Goal: Task Accomplishment & Management: Use online tool/utility

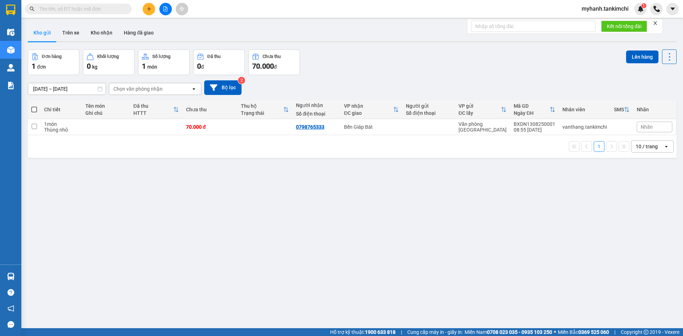
click at [102, 10] on input "text" at bounding box center [81, 9] width 84 height 8
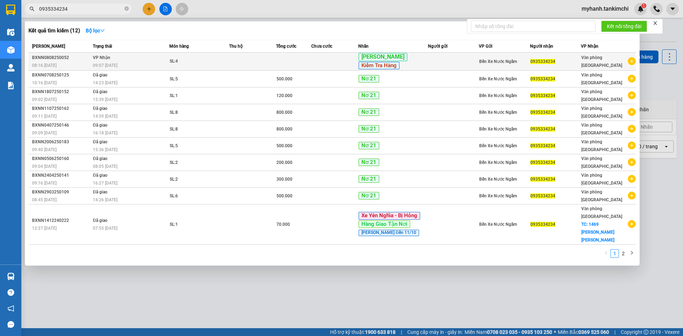
type input "0935334234"
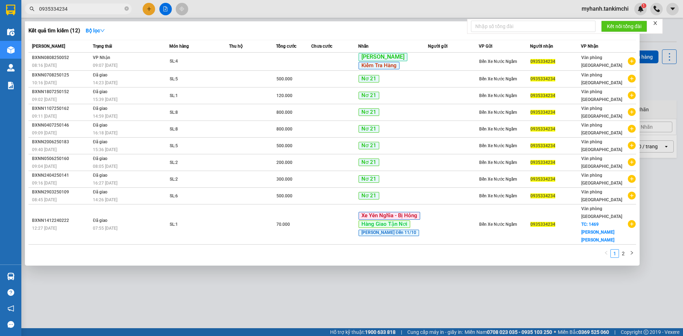
click at [450, 68] on td at bounding box center [453, 62] width 51 height 18
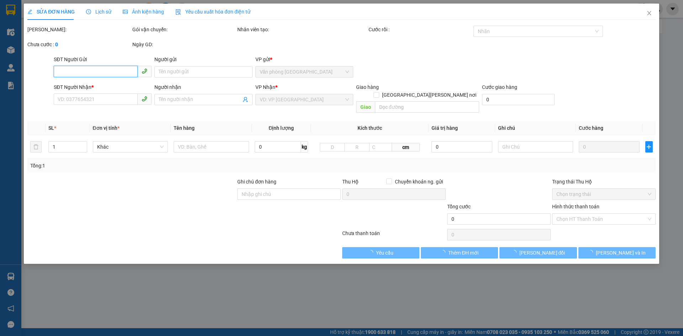
type input "0935334234"
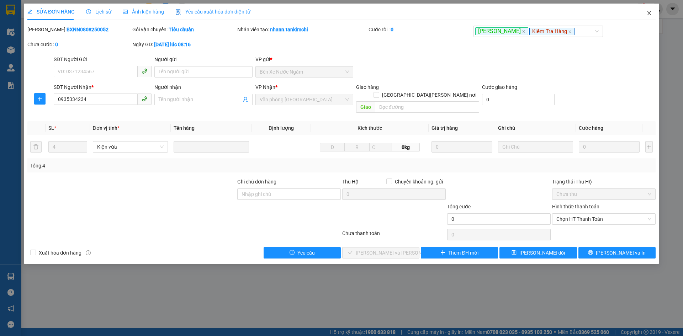
drag, startPoint x: 648, startPoint y: 17, endPoint x: 613, endPoint y: 2, distance: 37.8
click at [648, 17] on span "Close" at bounding box center [649, 14] width 20 height 20
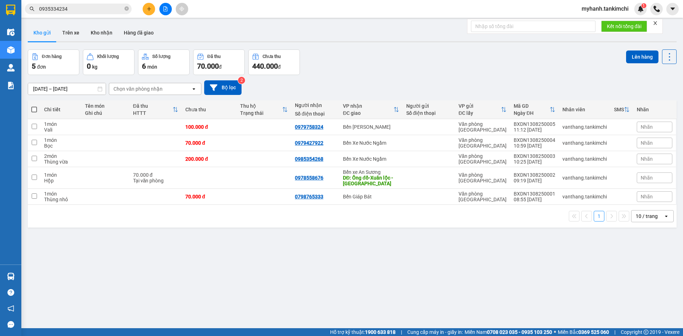
click at [401, 58] on div "Đơn hàng 5 đơn [PERSON_NAME] 0 kg Số [PERSON_NAME] 6 món Đã thu 70.000 [PERSON_…" at bounding box center [352, 62] width 649 height 26
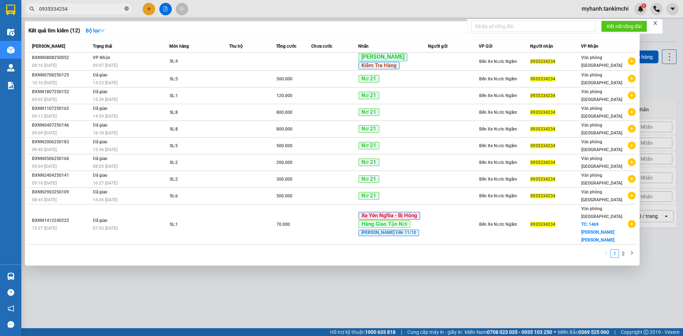
drag, startPoint x: 125, startPoint y: 9, endPoint x: 122, endPoint y: 0, distance: 9.0
click at [127, 9] on icon "close-circle" at bounding box center [126, 8] width 4 height 4
